Goal: Task Accomplishment & Management: Use online tool/utility

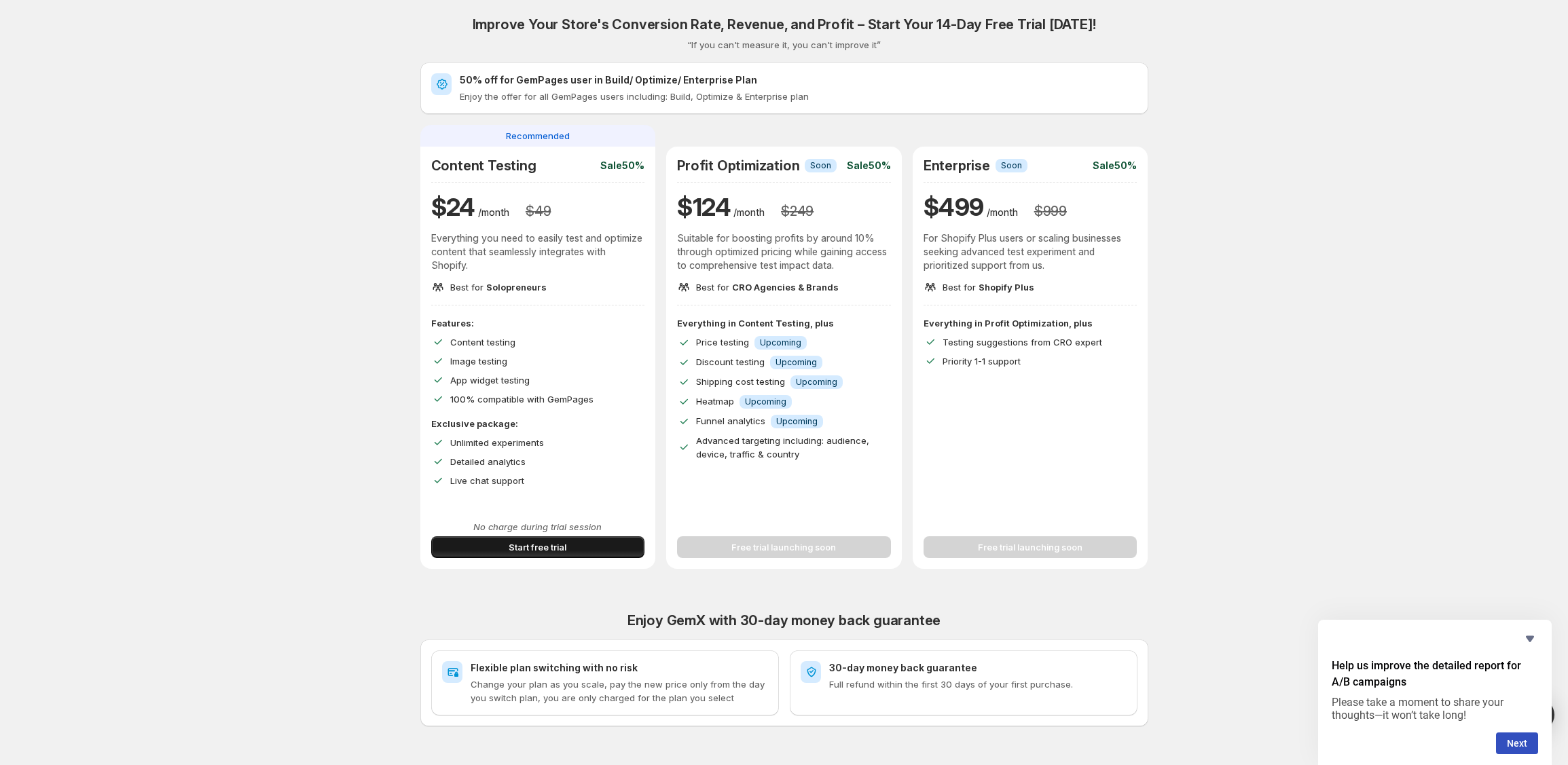
click at [514, 542] on span "Start free trial" at bounding box center [537, 547] width 58 height 13
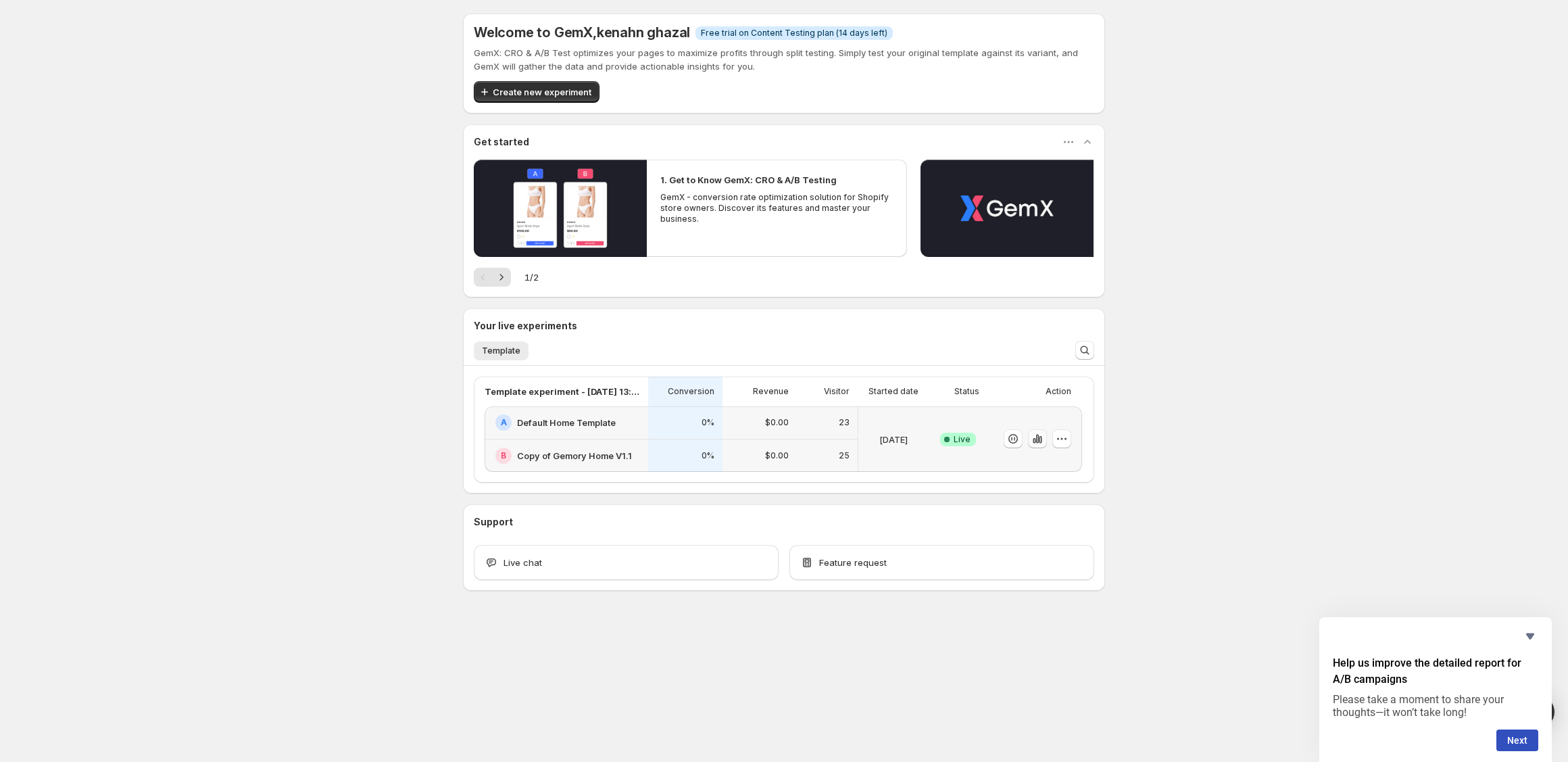
click at [1040, 438] on icon "button" at bounding box center [1037, 439] width 13 height 13
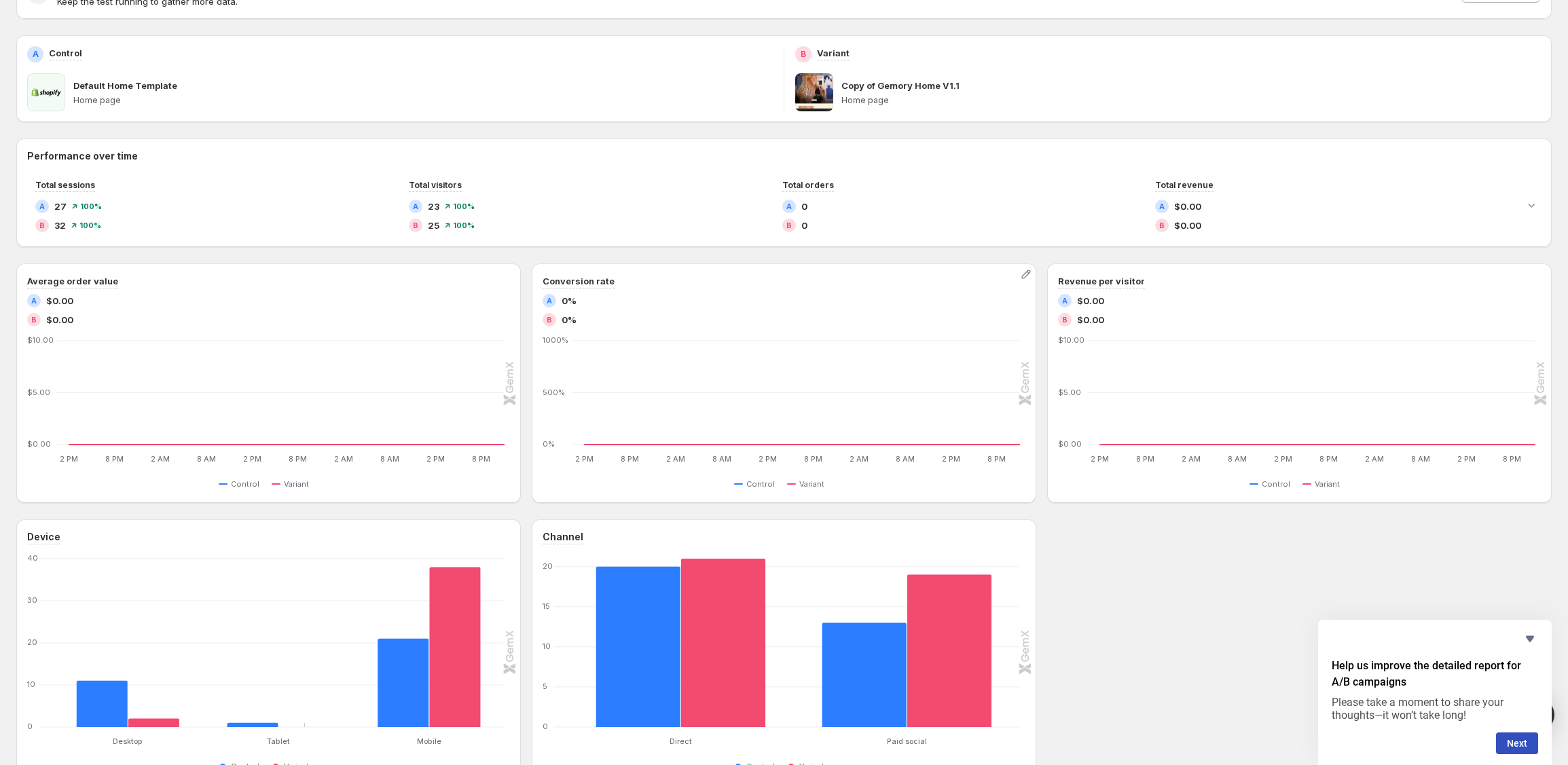
scroll to position [271, 0]
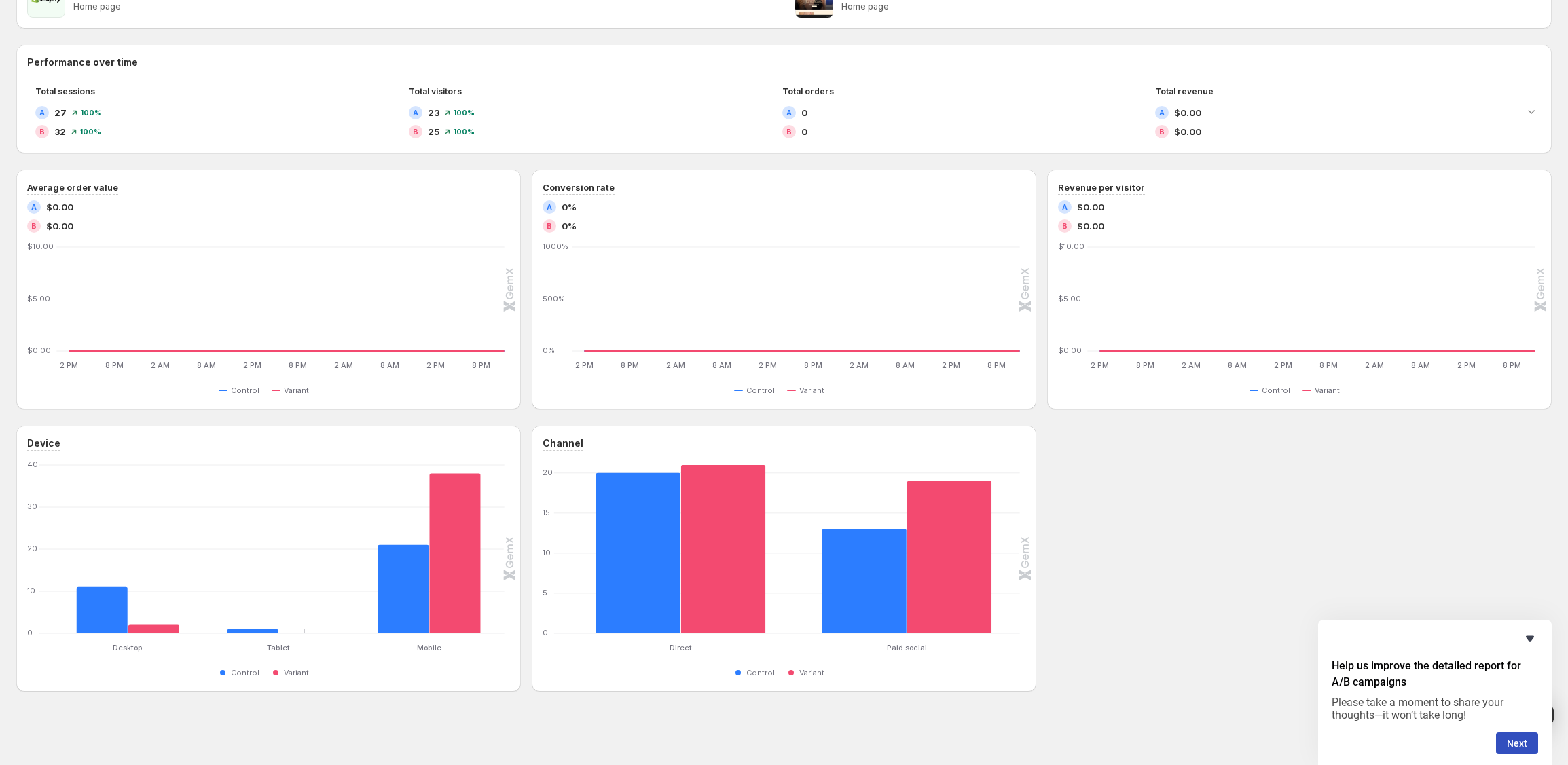
click at [1534, 642] on icon "Hide survey" at bounding box center [1530, 639] width 17 height 17
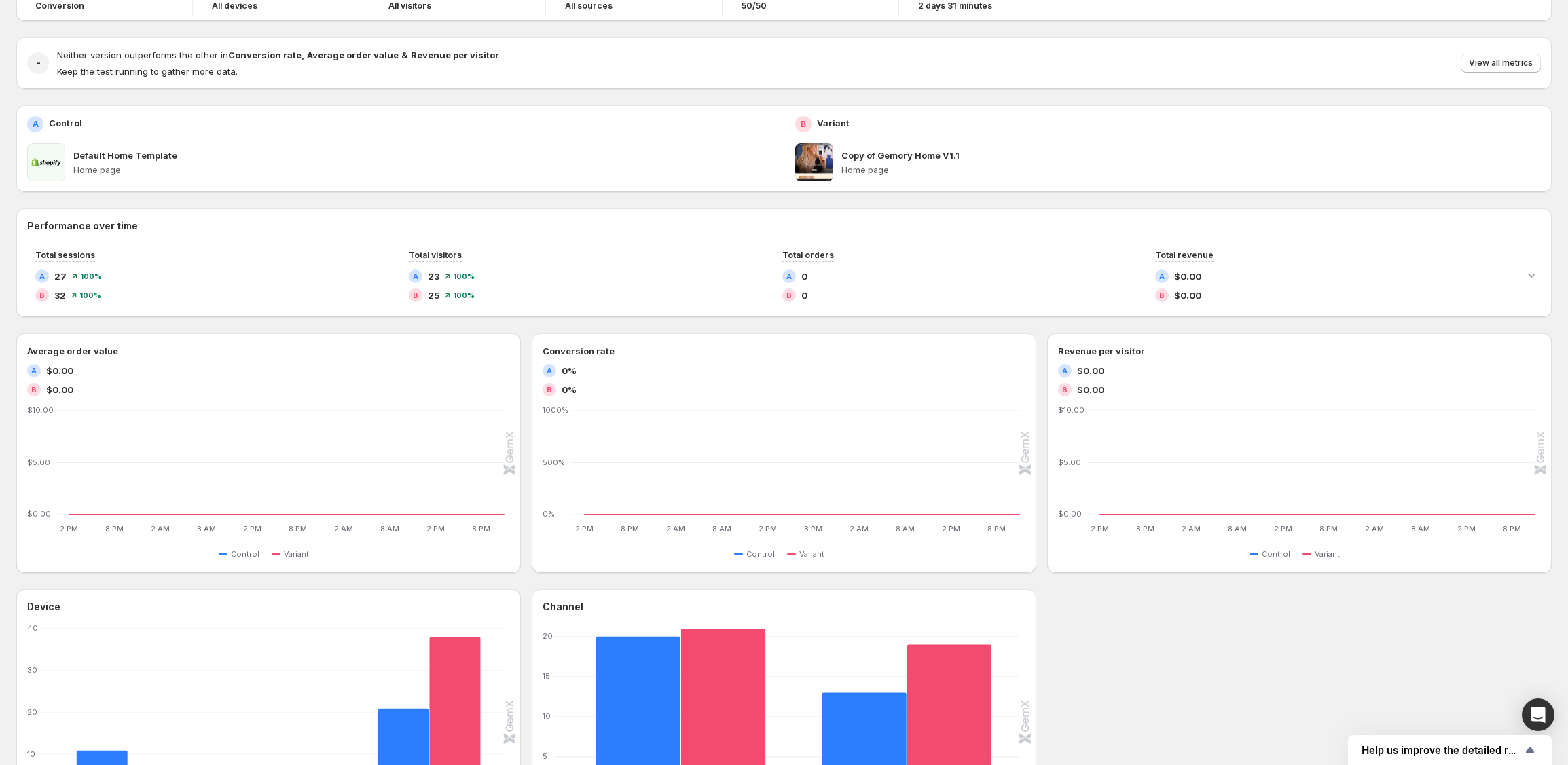
scroll to position [0, 0]
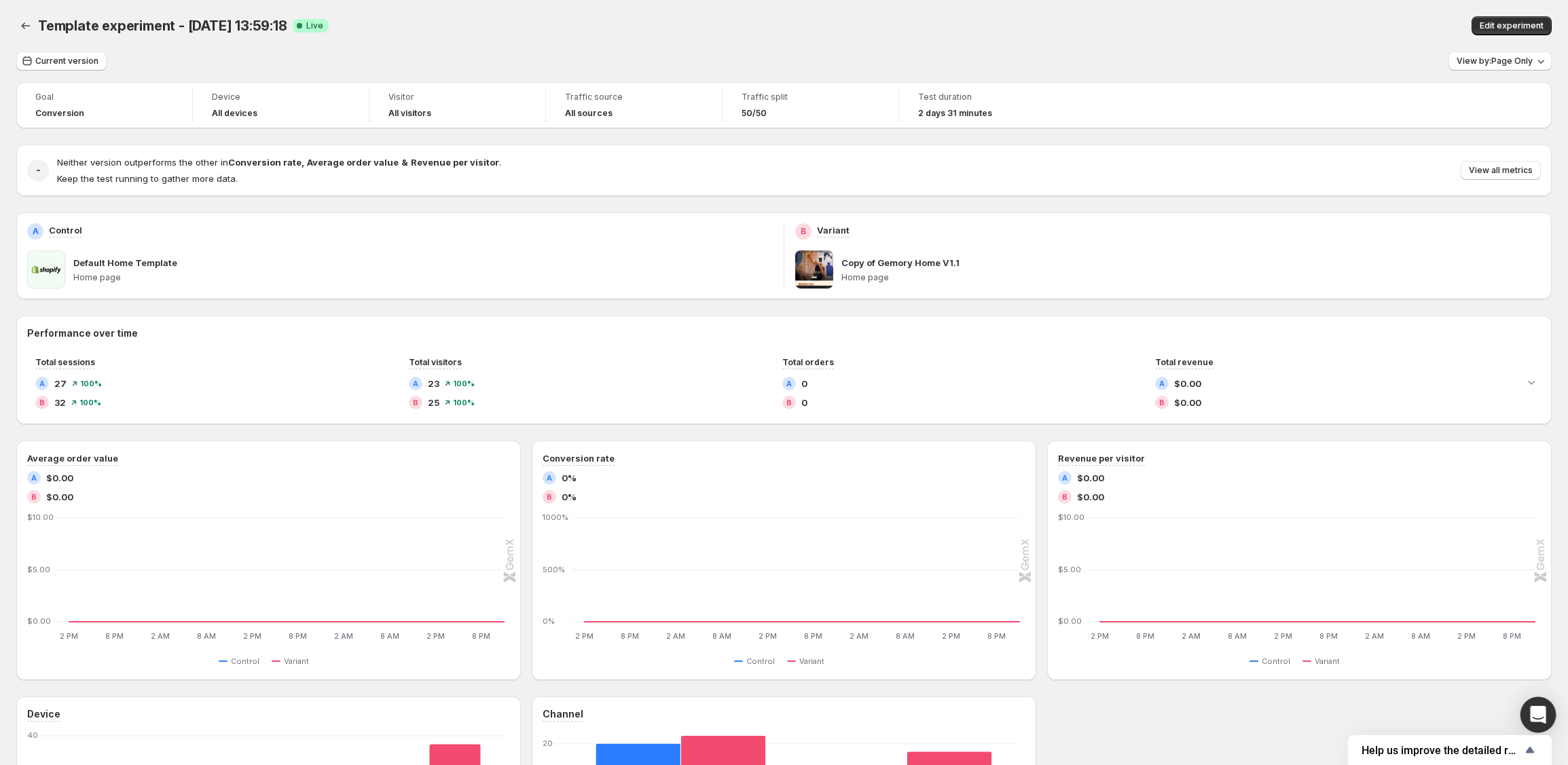
click at [1545, 715] on icon "Open Intercom Messenger" at bounding box center [1538, 714] width 18 height 18
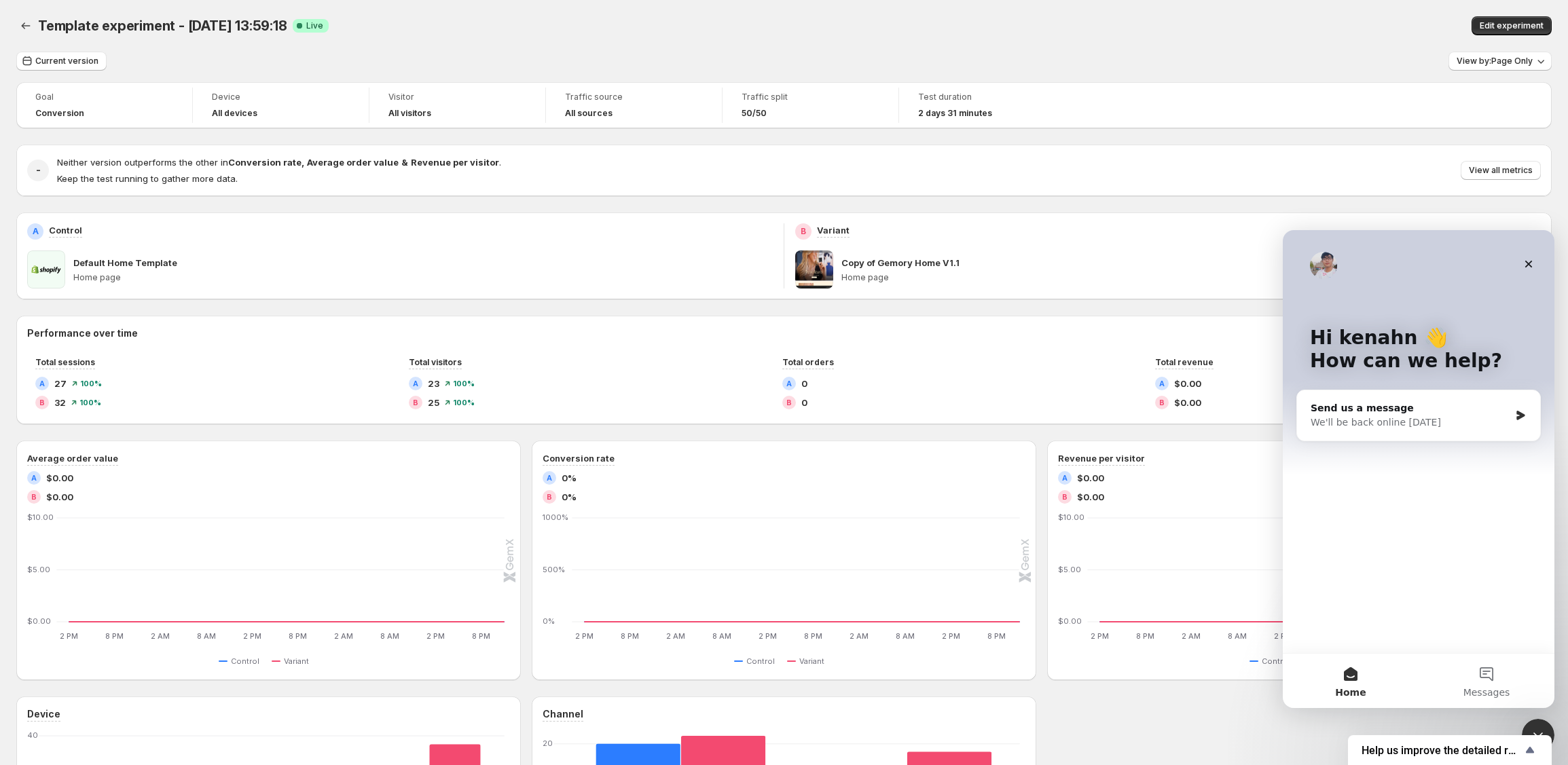
click at [250, 211] on div at bounding box center [784, 362] width 1568 height 724
click at [42, 275] on div at bounding box center [784, 362] width 1568 height 724
click at [1535, 267] on div "Close" at bounding box center [1528, 264] width 24 height 24
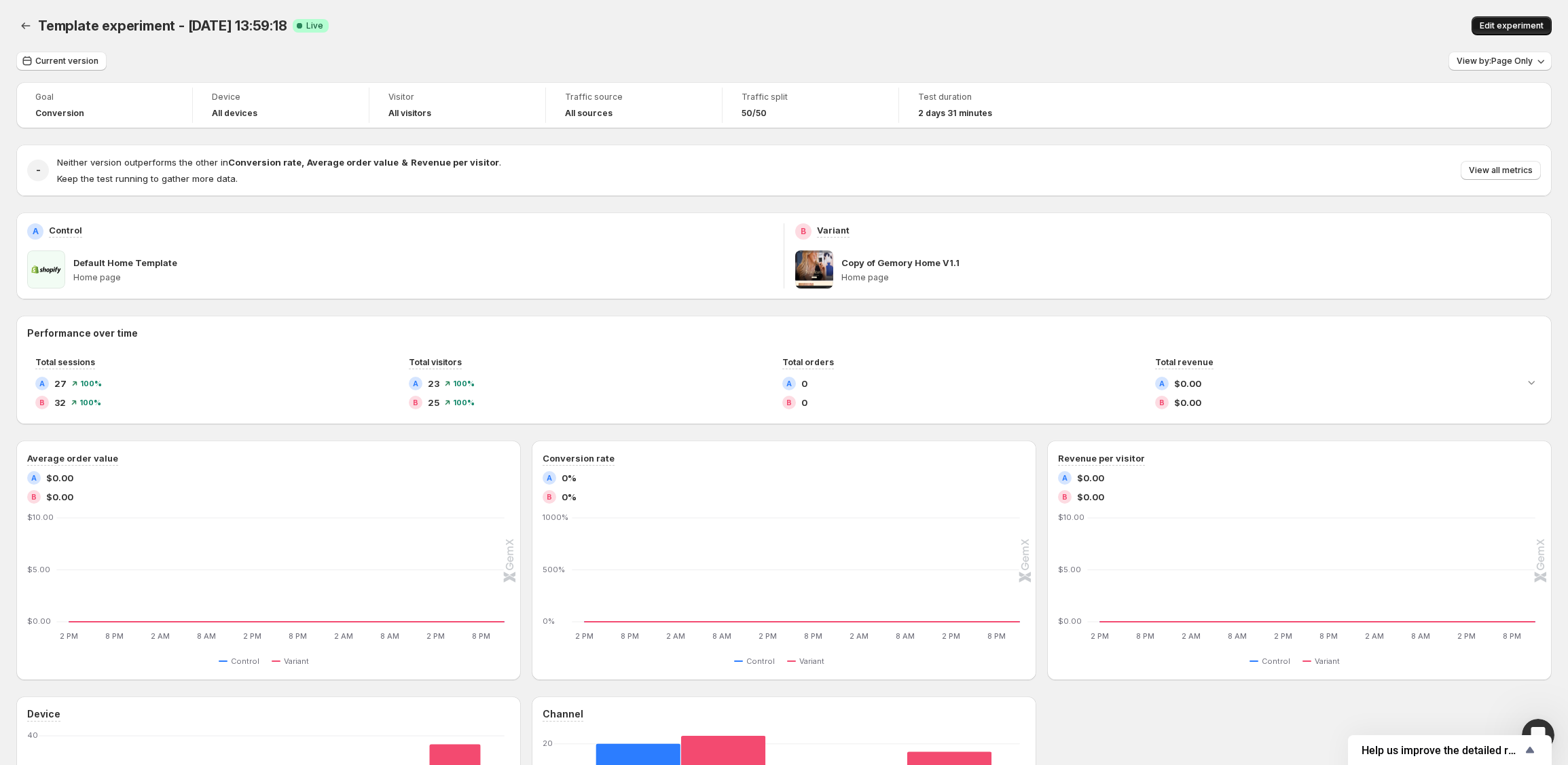
click at [1517, 23] on span "Edit experiment" at bounding box center [1511, 25] width 63 height 11
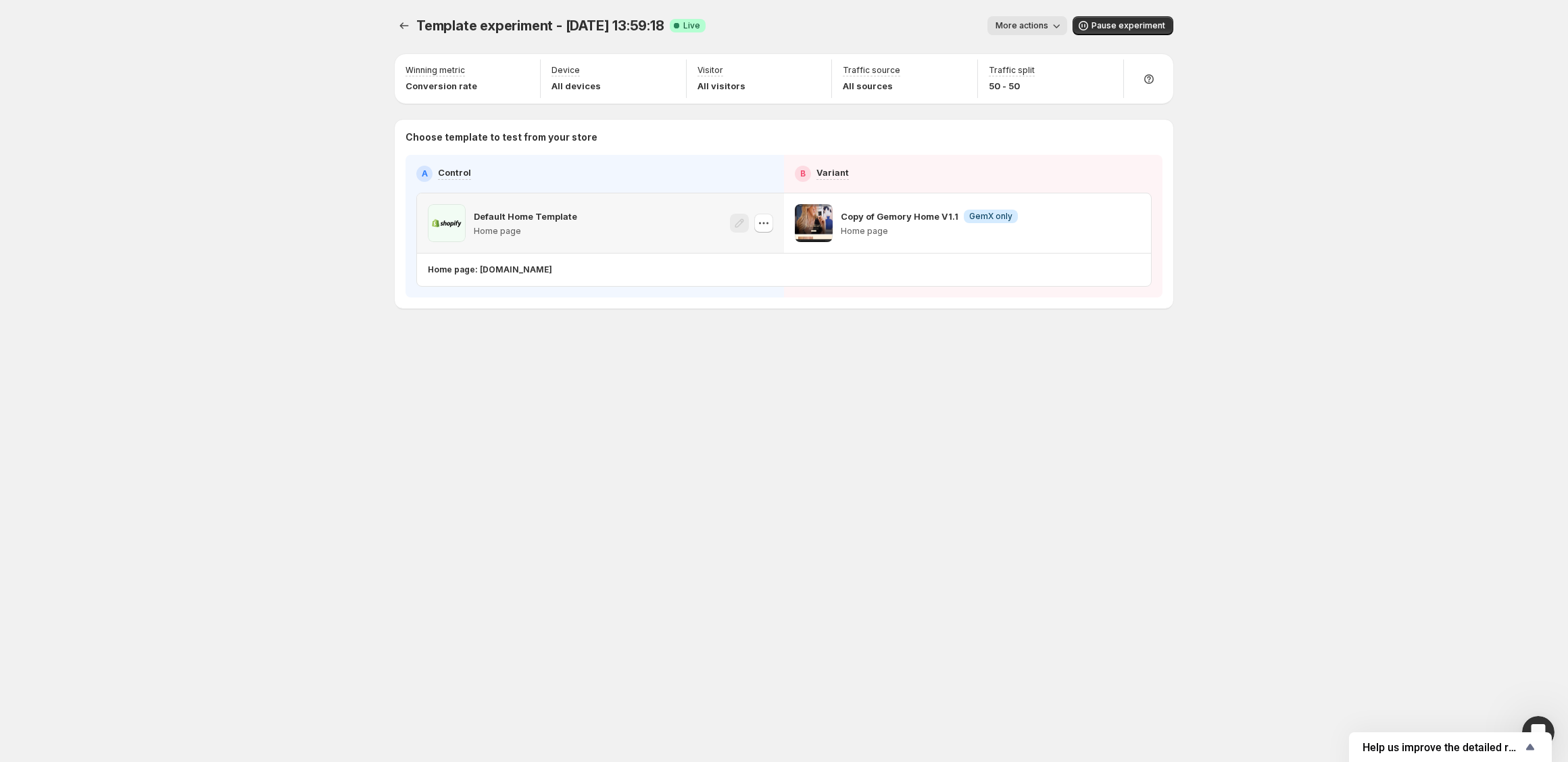
click at [535, 228] on p "Home page" at bounding box center [525, 231] width 104 height 11
click at [772, 226] on button "button" at bounding box center [763, 223] width 19 height 19
click at [772, 223] on button "button" at bounding box center [763, 223] width 19 height 19
click at [765, 233] on div at bounding box center [752, 224] width 43 height 38
click at [765, 230] on button "button" at bounding box center [763, 223] width 19 height 19
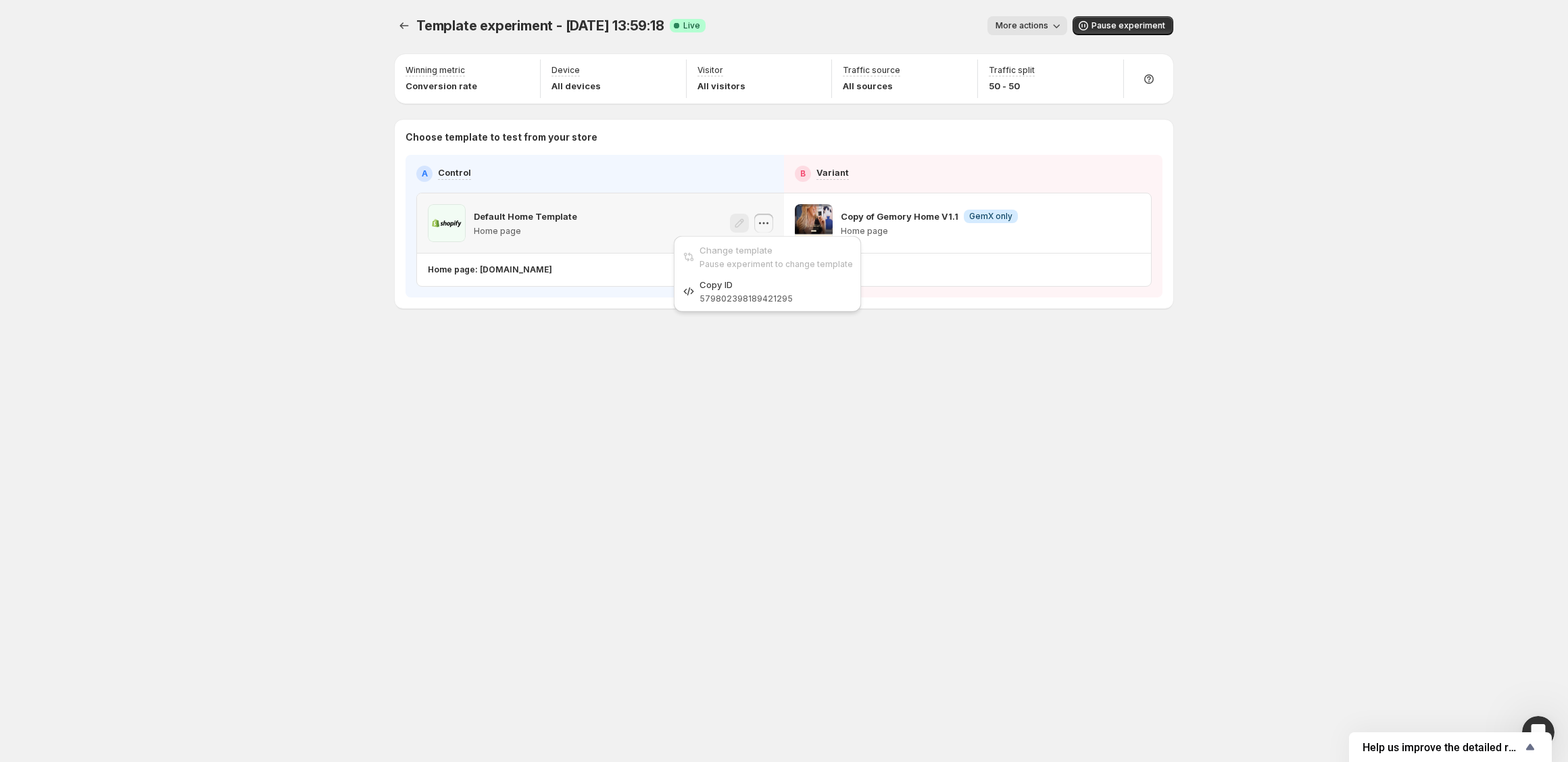
click at [765, 230] on button "button" at bounding box center [763, 223] width 19 height 19
click at [1007, 28] on span "More actions" at bounding box center [1022, 25] width 52 height 11
click at [402, 26] on icon "Experiments" at bounding box center [404, 26] width 13 height 13
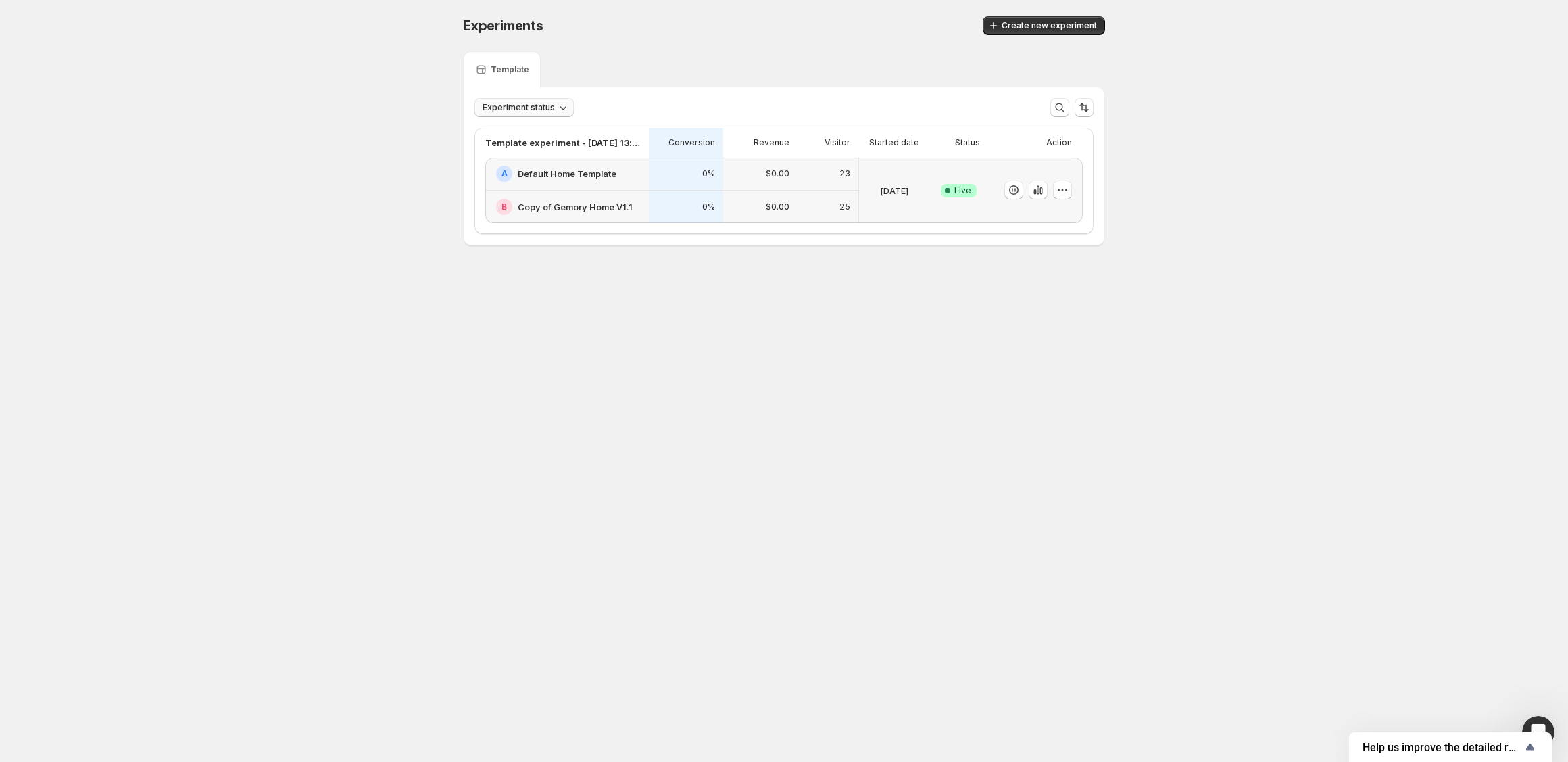
click at [520, 114] on button "Experiment status" at bounding box center [524, 107] width 100 height 19
click at [1069, 196] on button "button" at bounding box center [1062, 189] width 19 height 19
click at [1034, 189] on icon "button" at bounding box center [1038, 190] width 13 height 13
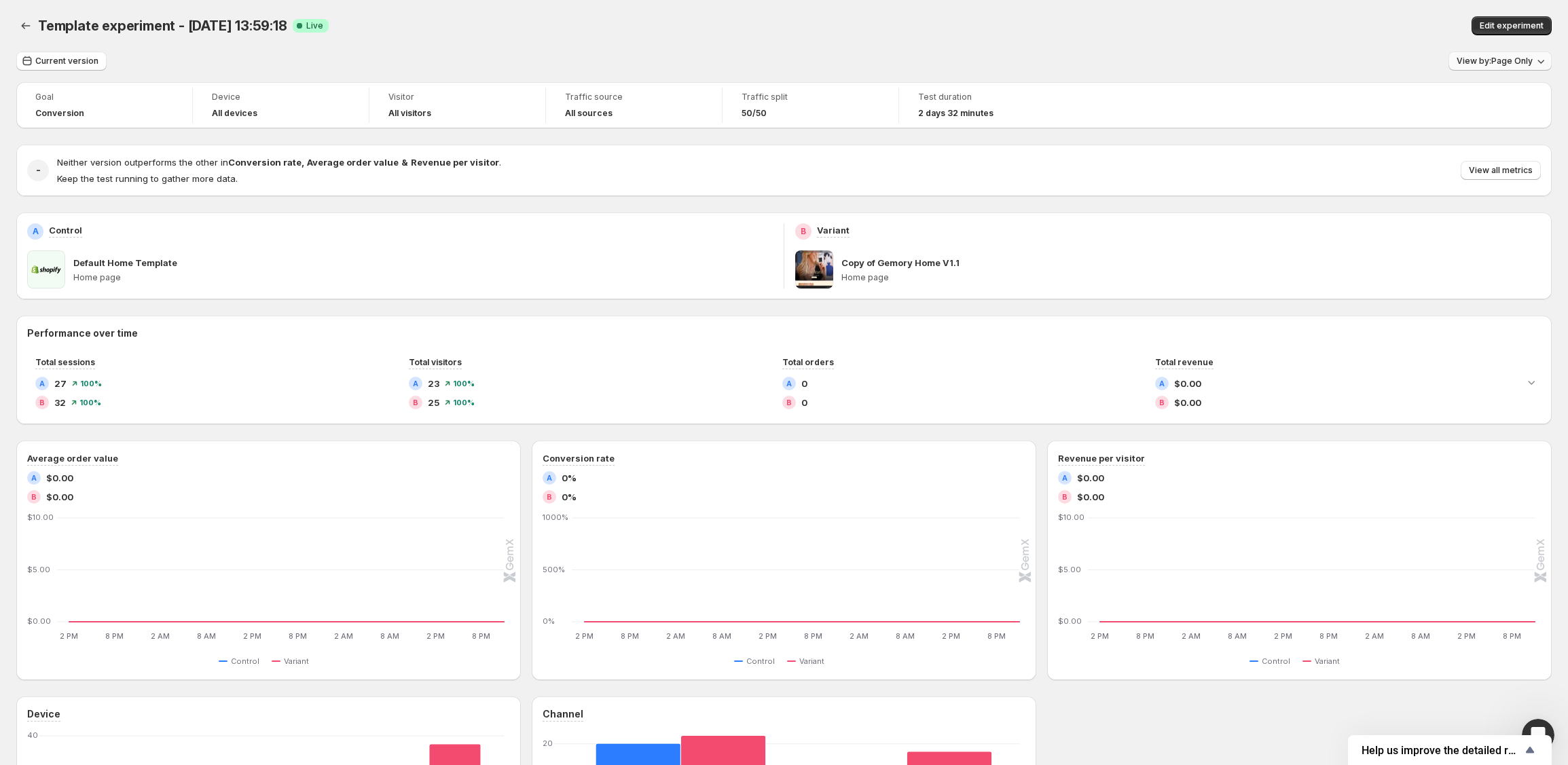
click at [1515, 66] on span "View by: Page Only" at bounding box center [1495, 61] width 76 height 11
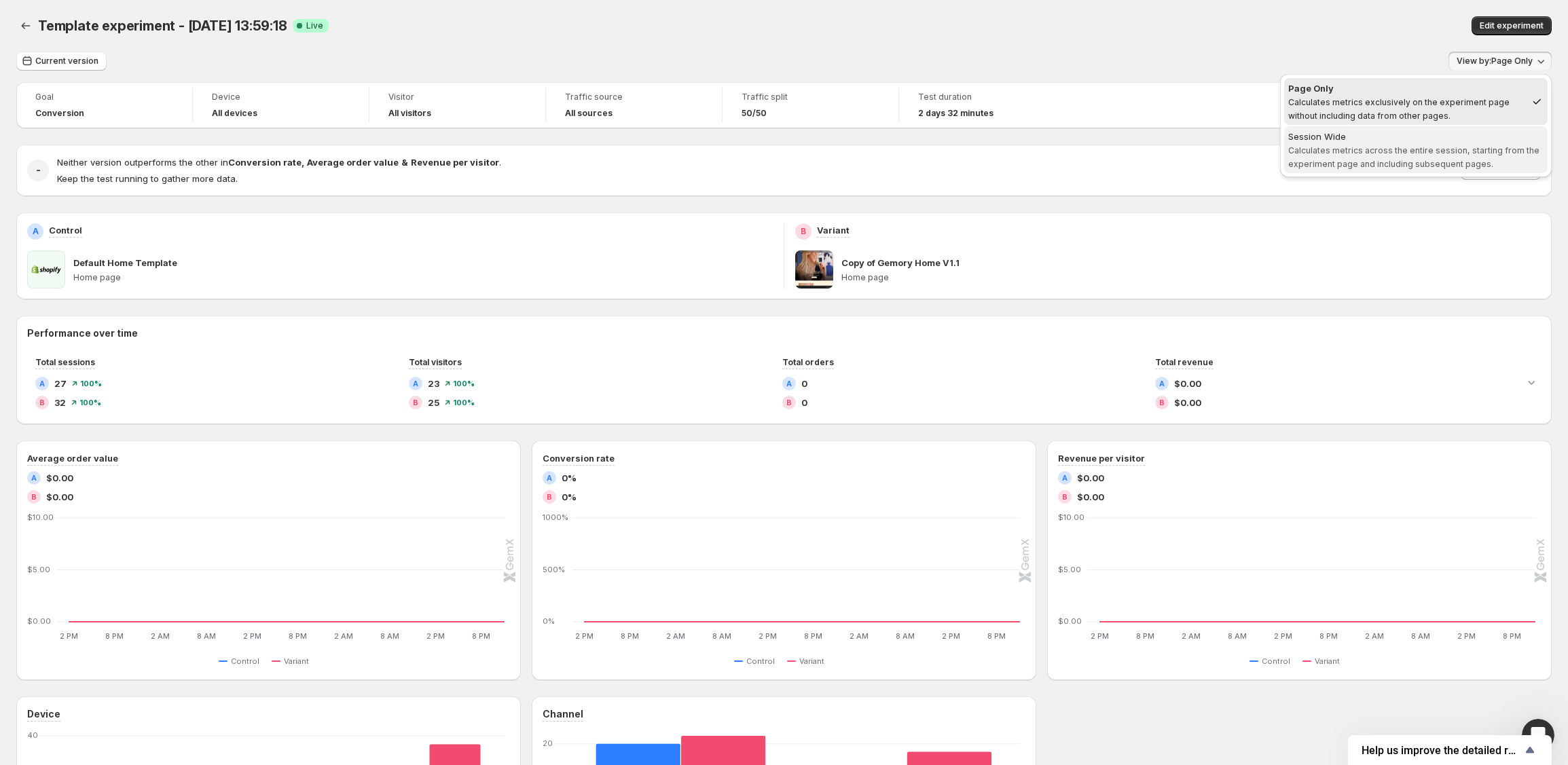
click at [1471, 133] on div "Session Wide" at bounding box center [1416, 136] width 255 height 13
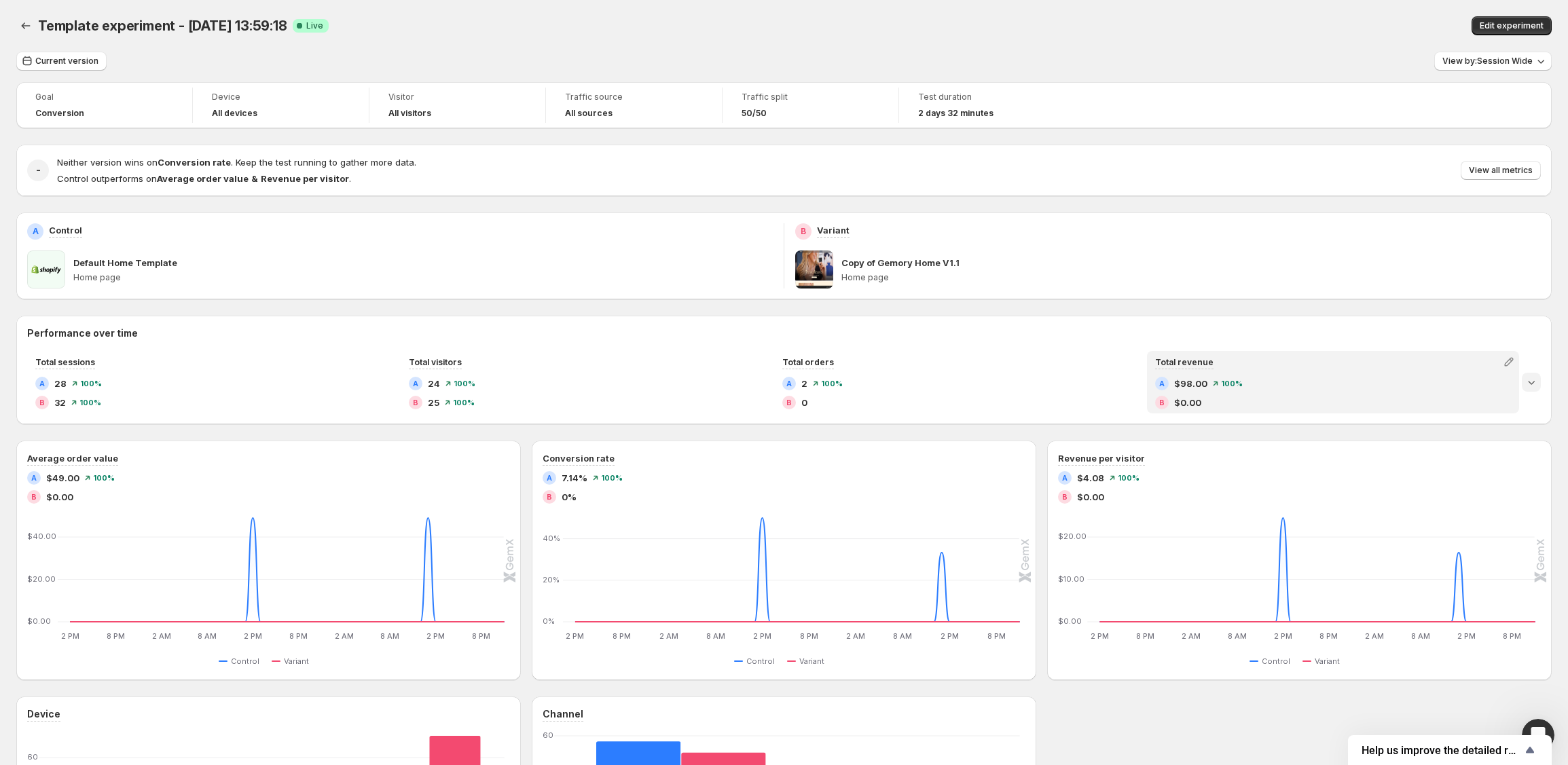
click at [1535, 381] on icon "Expand chart" at bounding box center [1531, 382] width 13 height 13
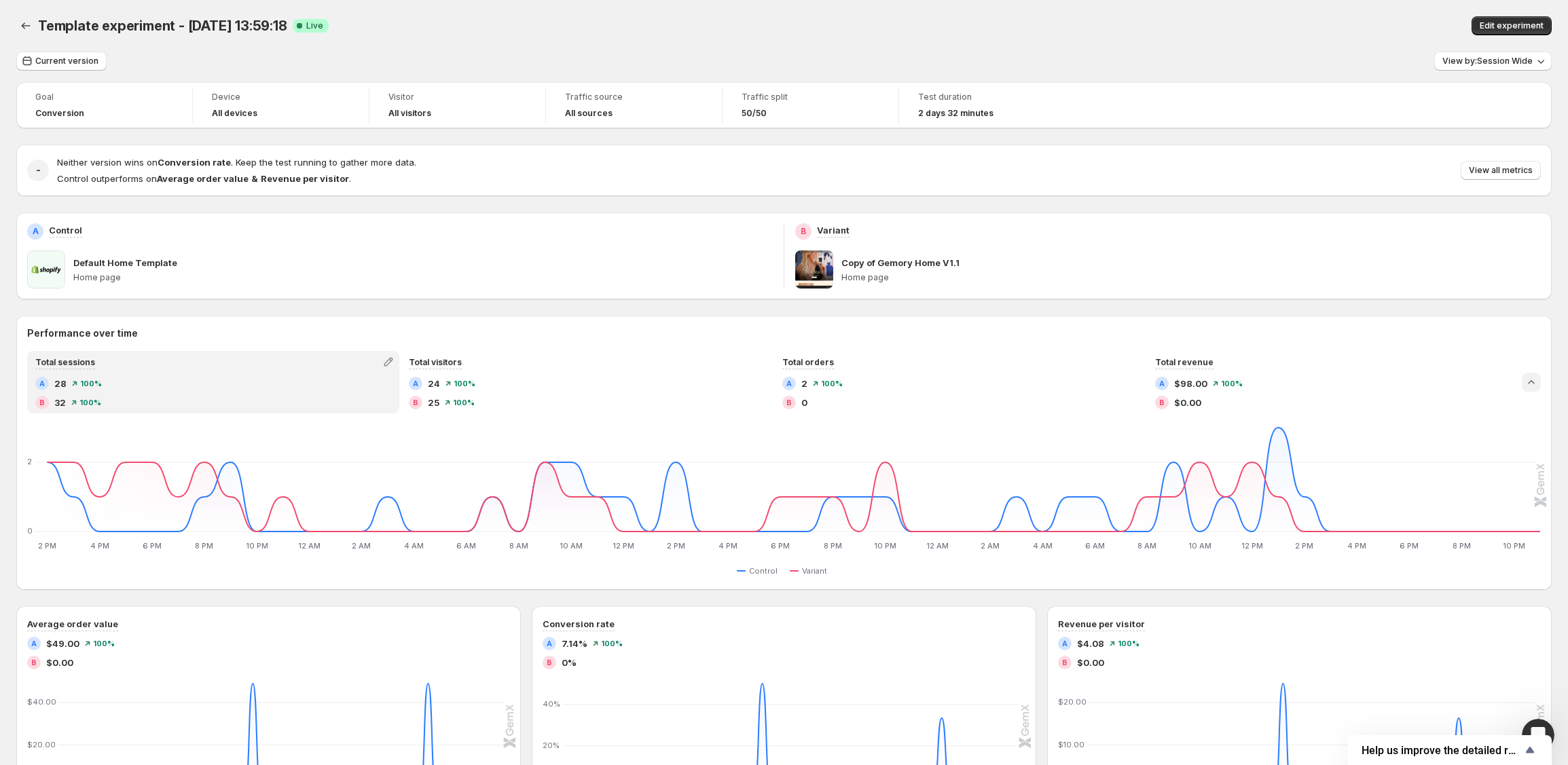
click at [1535, 381] on icon "Collapse chart" at bounding box center [1531, 382] width 13 height 13
